Goal: Communication & Community: Answer question/provide support

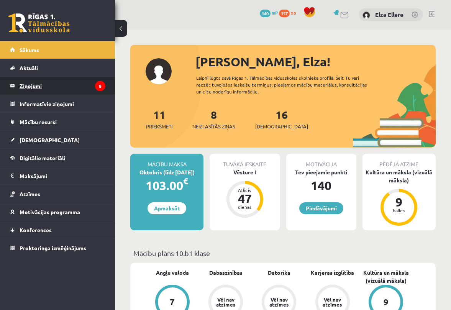
click at [33, 80] on legend "Ziņojumi 8" at bounding box center [63, 86] width 86 height 18
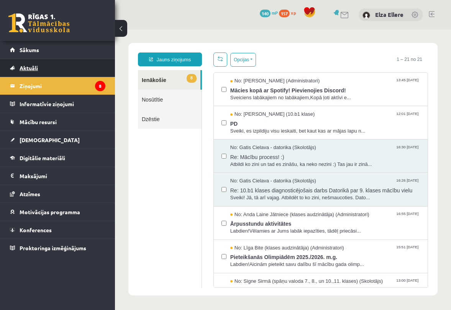
click at [30, 64] on link "Aktuāli" at bounding box center [57, 68] width 95 height 18
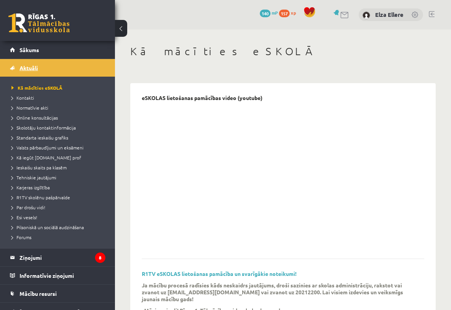
click at [30, 64] on link "Aktuāli" at bounding box center [57, 68] width 95 height 18
click at [29, 48] on span "Sākums" at bounding box center [30, 49] width 20 height 7
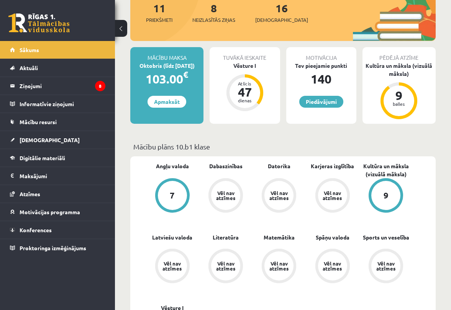
scroll to position [98, 0]
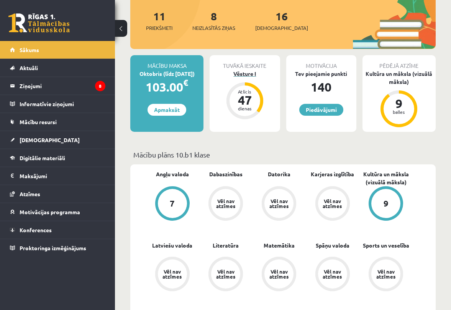
click at [246, 71] on div "Vēsture I" at bounding box center [245, 74] width 70 height 8
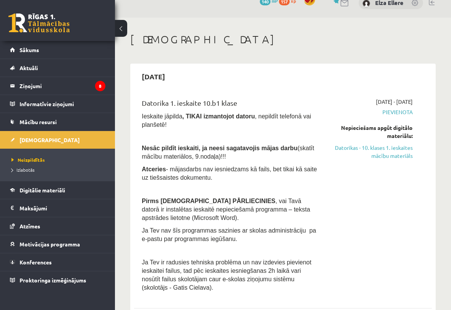
scroll to position [7, 0]
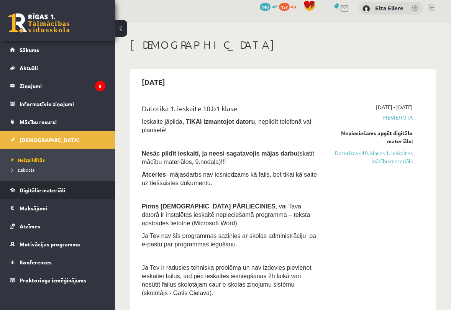
click at [61, 192] on span "Digitālie materiāli" at bounding box center [43, 190] width 46 height 7
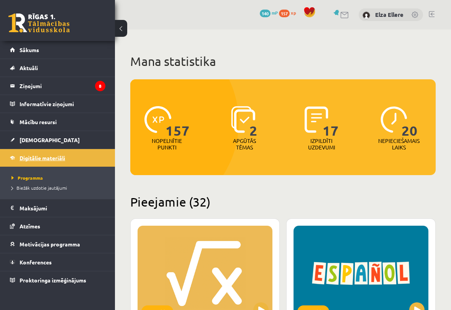
click at [38, 159] on span "Digitālie materiāli" at bounding box center [43, 157] width 46 height 7
click at [34, 126] on link "Mācību resursi" at bounding box center [57, 122] width 95 height 18
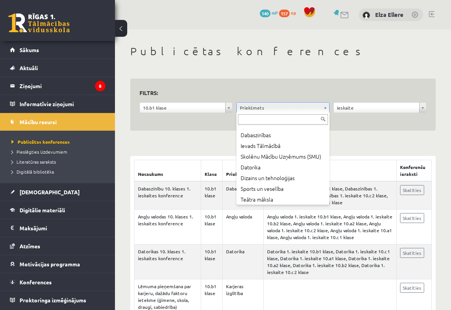
scroll to position [148, 0]
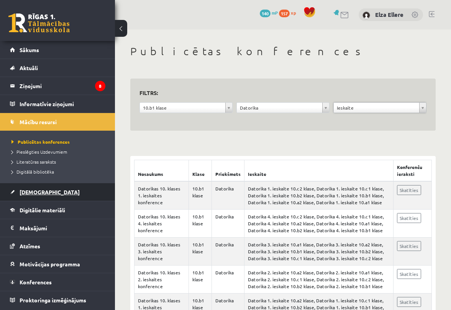
click at [34, 190] on span "[DEMOGRAPHIC_DATA]" at bounding box center [50, 192] width 60 height 7
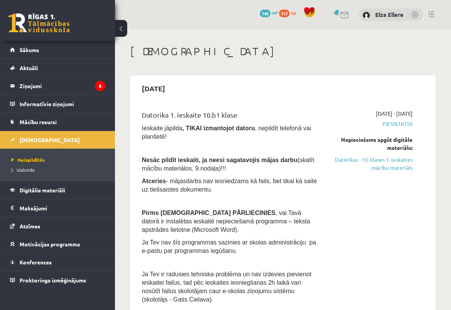
click at [226, 167] on span "(skatīt mācību materiālos, 9.nodaļa)!!!" at bounding box center [228, 164] width 172 height 15
click at [213, 168] on span "(skatīt mācību materiālos, 9.nodaļa)!!!" at bounding box center [228, 164] width 172 height 15
click at [179, 166] on span "(skatīt mācību materiālos, 9.nodaļa)!!!" at bounding box center [228, 164] width 172 height 15
click at [183, 172] on p "Nesāc pildīt ieskaiti, ja neesi sagatavojis mājas darbu (skatīt mācību materiāl…" at bounding box center [230, 164] width 177 height 17
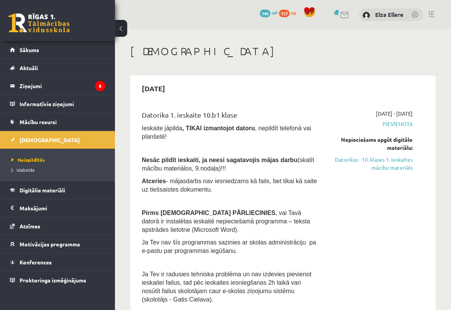
click at [182, 167] on span "(skatīt mācību materiālos, 9.nodaļa)!!!" at bounding box center [228, 164] width 172 height 15
click at [168, 169] on span "(skatīt mācību materiālos, 9.nodaļa)!!!" at bounding box center [228, 164] width 172 height 15
drag, startPoint x: 143, startPoint y: 159, endPoint x: 232, endPoint y: 167, distance: 90.0
click at [232, 167] on p "Nesāc pildīt ieskaiti, ja neesi sagatavojis mājas darbu (skatīt mācību materiāl…" at bounding box center [230, 164] width 177 height 17
click at [199, 171] on span "(skatīt mācību materiālos, 9.nodaļa)!!!" at bounding box center [228, 164] width 172 height 15
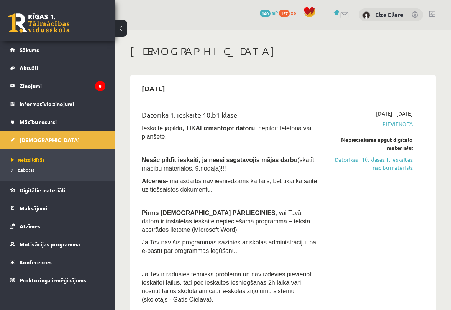
drag, startPoint x: 142, startPoint y: 159, endPoint x: 229, endPoint y: 167, distance: 87.0
click at [229, 167] on p "Nesāc pildīt ieskaiti, ja neesi sagatavojis mājas darbu (skatīt mācību materiāl…" at bounding box center [230, 164] width 177 height 17
click at [41, 91] on legend "Ziņojumi 8" at bounding box center [63, 86] width 86 height 18
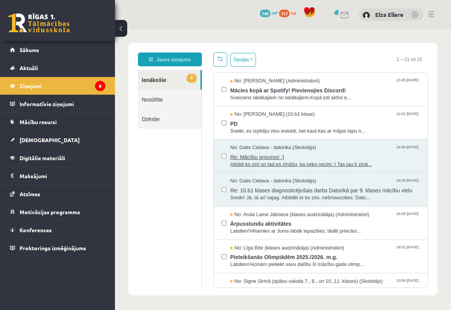
click at [292, 156] on span "Re: Mācību process! :)" at bounding box center [325, 156] width 190 height 10
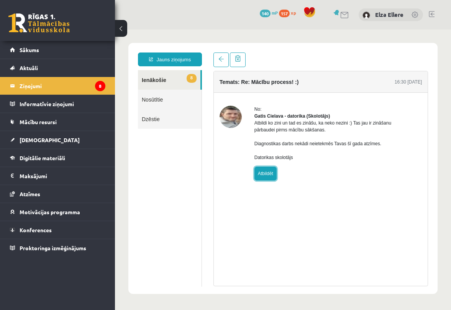
click at [273, 177] on link "Atbildēt" at bounding box center [265, 174] width 22 height 14
type input "**********"
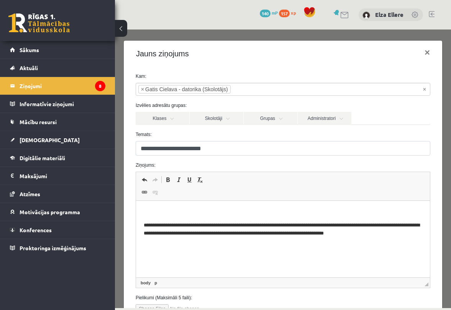
click at [213, 215] on p "Editor, wiswyg-editor-47024779266100-1757851020-608" at bounding box center [282, 212] width 279 height 8
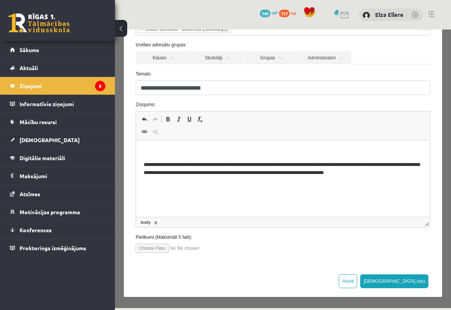
click at [146, 149] on p "Editor, wiswyg-editor-47024779266100-1757851020-608" at bounding box center [282, 152] width 279 height 8
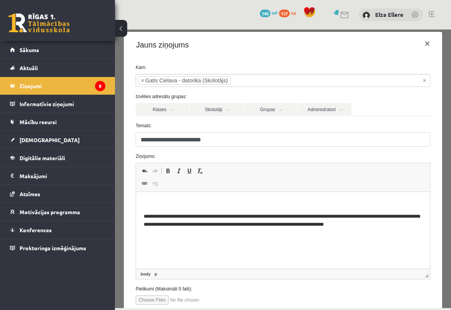
scroll to position [8, 0]
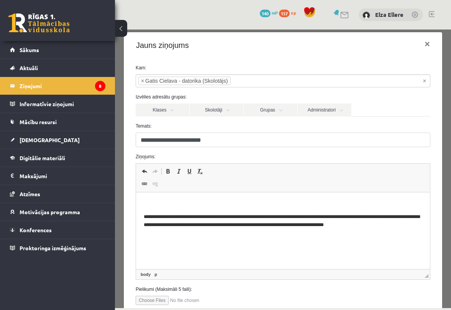
click at [144, 202] on p "Editor, wiswyg-editor-47024779266100-1757851020-608" at bounding box center [282, 204] width 279 height 8
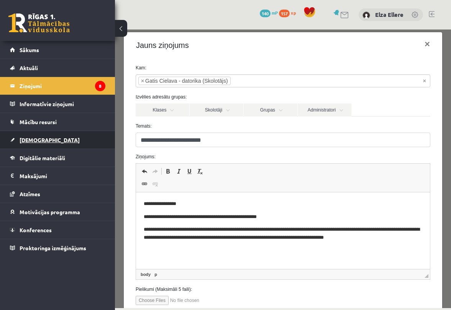
click at [59, 143] on link "[DEMOGRAPHIC_DATA]" at bounding box center [57, 140] width 95 height 18
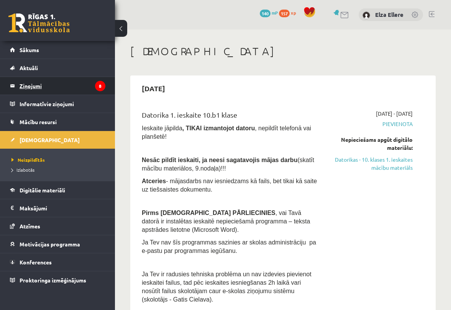
click at [48, 91] on legend "Ziņojumi 8" at bounding box center [63, 86] width 86 height 18
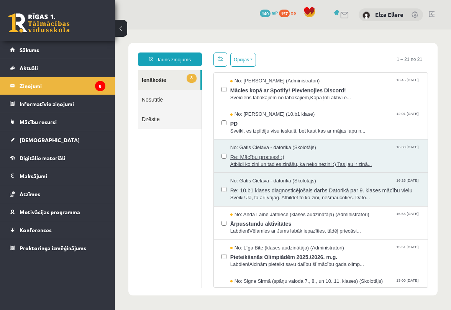
click at [269, 148] on span "No: Gatis Cielava - datorika (Skolotājs)" at bounding box center [273, 147] width 86 height 7
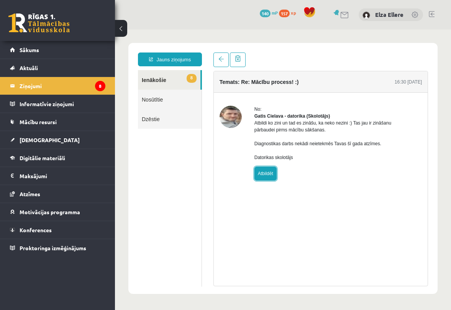
click at [270, 180] on link "Atbildēt" at bounding box center [265, 174] width 22 height 14
type input "**********"
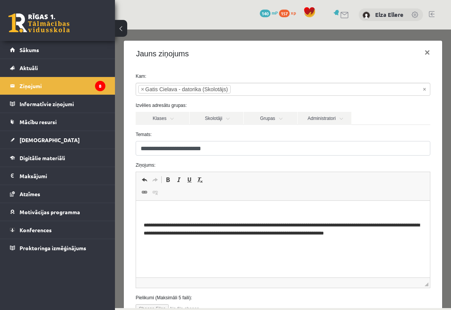
click at [167, 212] on p "Editor, wiswyg-editor-47024912880980-1757851117-381" at bounding box center [282, 212] width 279 height 8
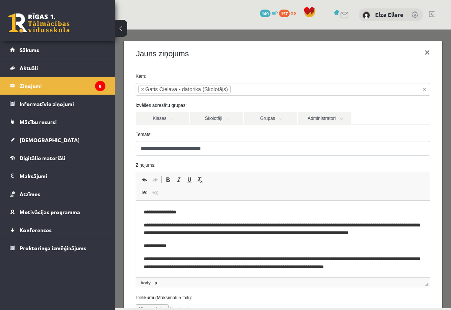
click at [176, 233] on p "**********" at bounding box center [282, 230] width 279 height 16
click at [180, 246] on p "**********" at bounding box center [282, 246] width 279 height 8
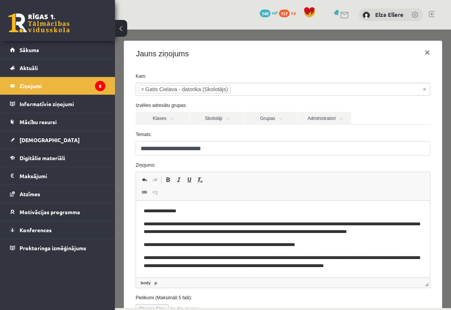
scroll to position [61, 0]
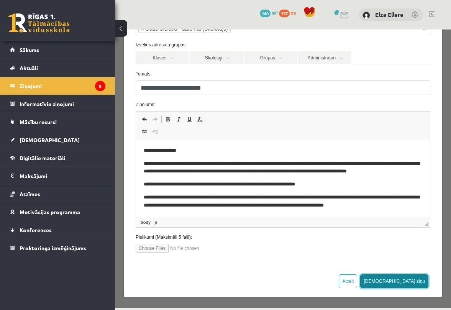
click at [412, 282] on button "[DEMOGRAPHIC_DATA] ziņu" at bounding box center [394, 281] width 68 height 14
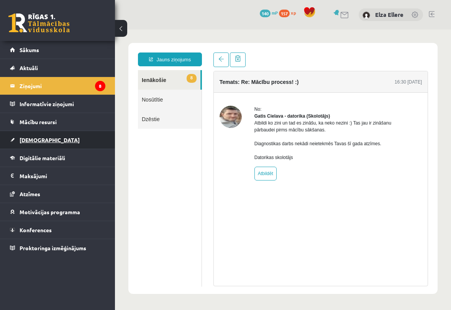
scroll to position [0, 0]
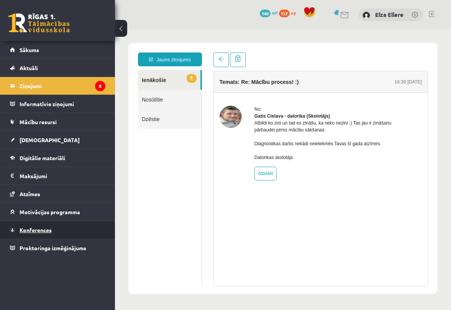
click at [48, 228] on span "Konferences" at bounding box center [36, 229] width 32 height 7
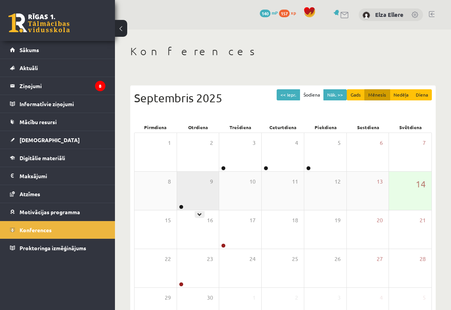
click at [193, 197] on div "9" at bounding box center [198, 191] width 42 height 38
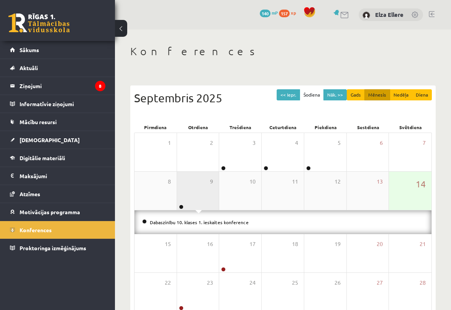
click at [193, 197] on div "9" at bounding box center [198, 191] width 42 height 38
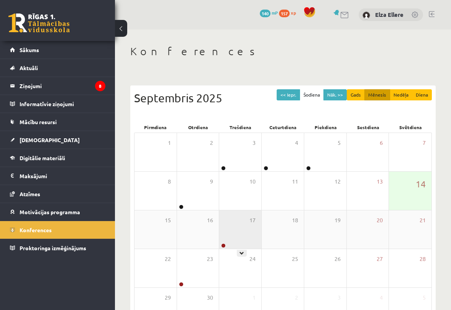
click at [240, 248] on div "17" at bounding box center [240, 229] width 42 height 38
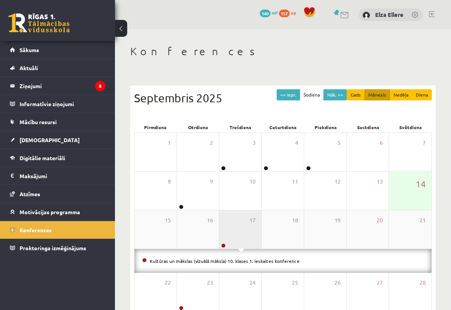
click at [240, 248] on div "17" at bounding box center [240, 229] width 42 height 38
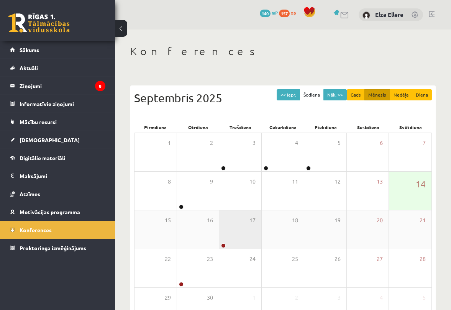
click at [240, 248] on div "17" at bounding box center [240, 229] width 42 height 38
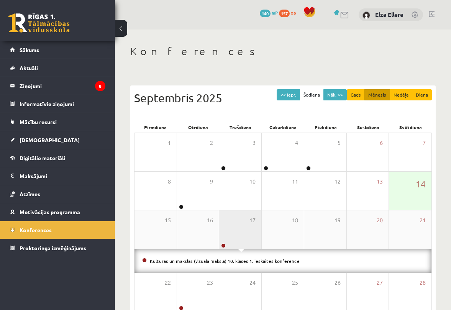
click at [240, 248] on div "17" at bounding box center [240, 229] width 42 height 38
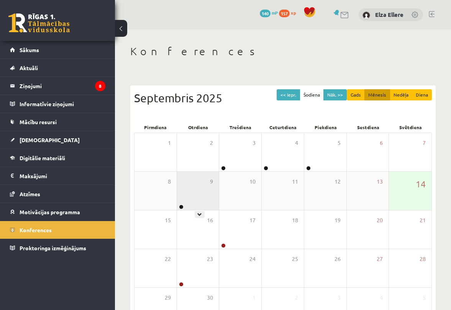
click at [205, 199] on div "9" at bounding box center [198, 191] width 42 height 38
